Goal: Navigation & Orientation: Find specific page/section

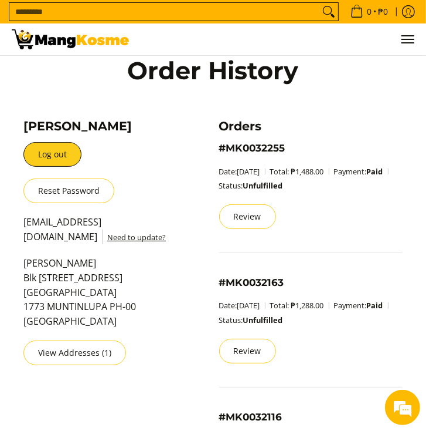
click at [50, 92] on div "Account Details and Order History" at bounding box center [213, 67] width 415 height 108
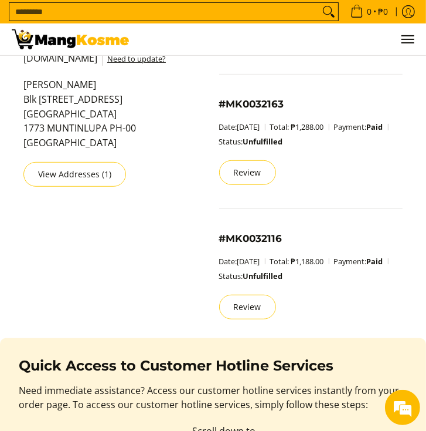
scroll to position [359, 0]
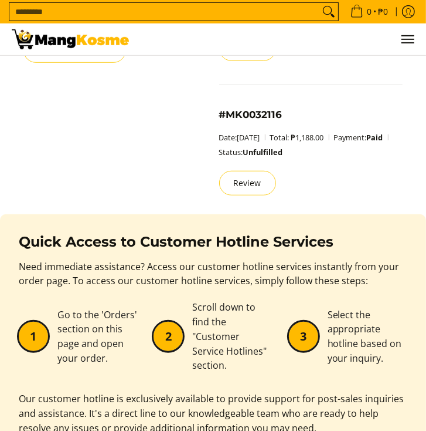
scroll to position [344, 0]
